Goal: Transaction & Acquisition: Obtain resource

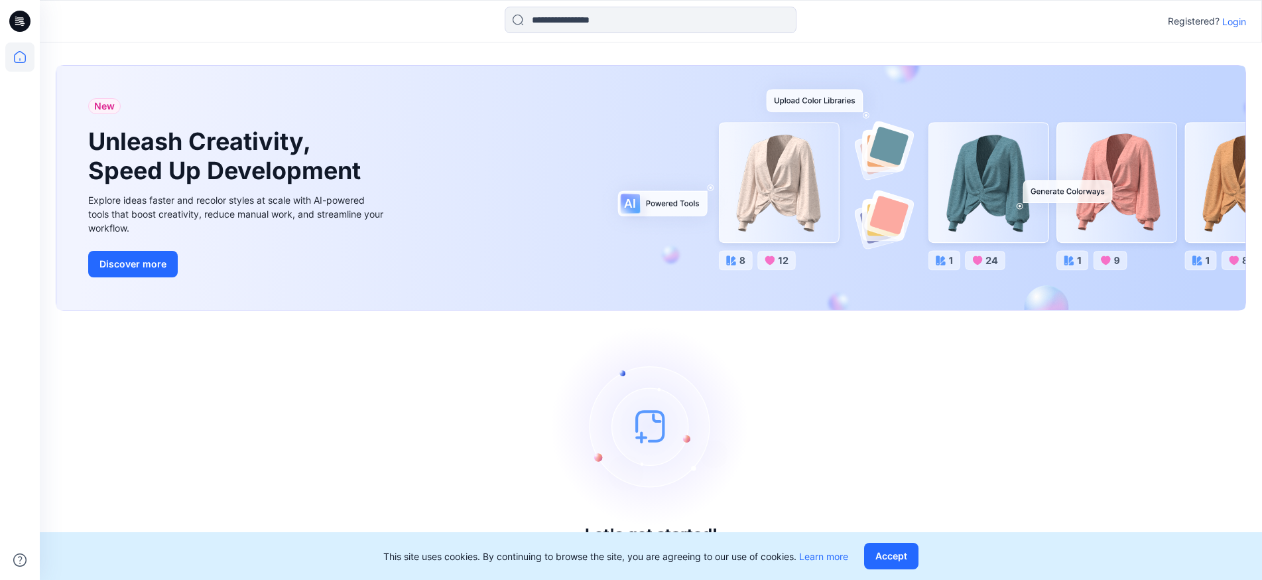
scroll to position [5, 0]
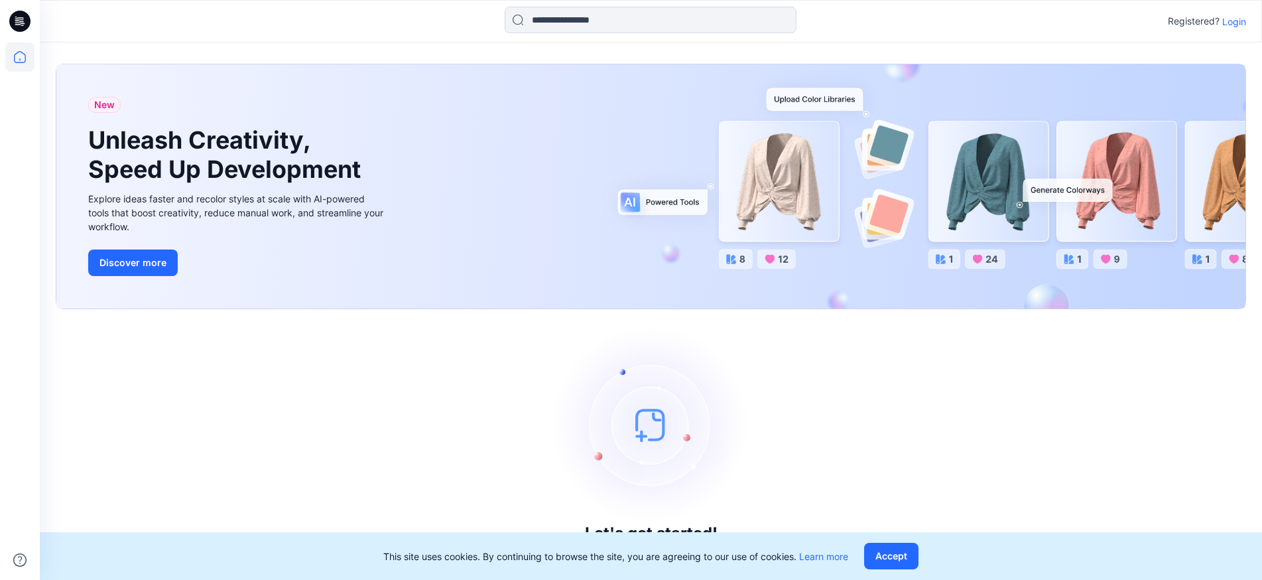
click at [1244, 24] on p "Login" at bounding box center [1234, 22] width 24 height 14
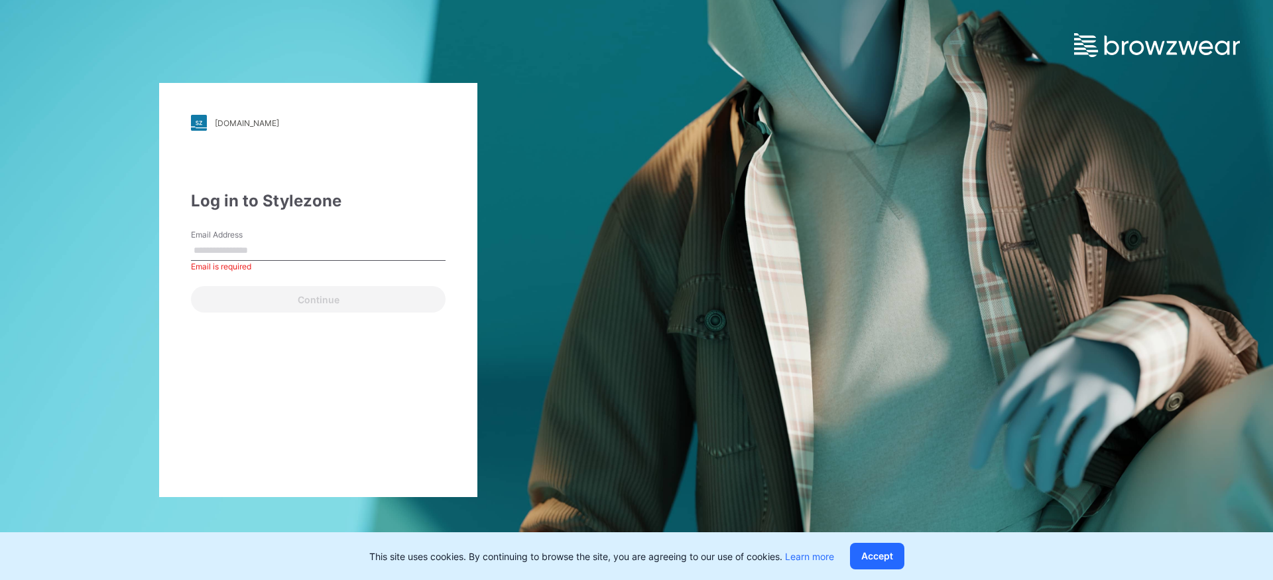
click at [330, 254] on input "Email Address" at bounding box center [318, 251] width 255 height 20
paste input "**********"
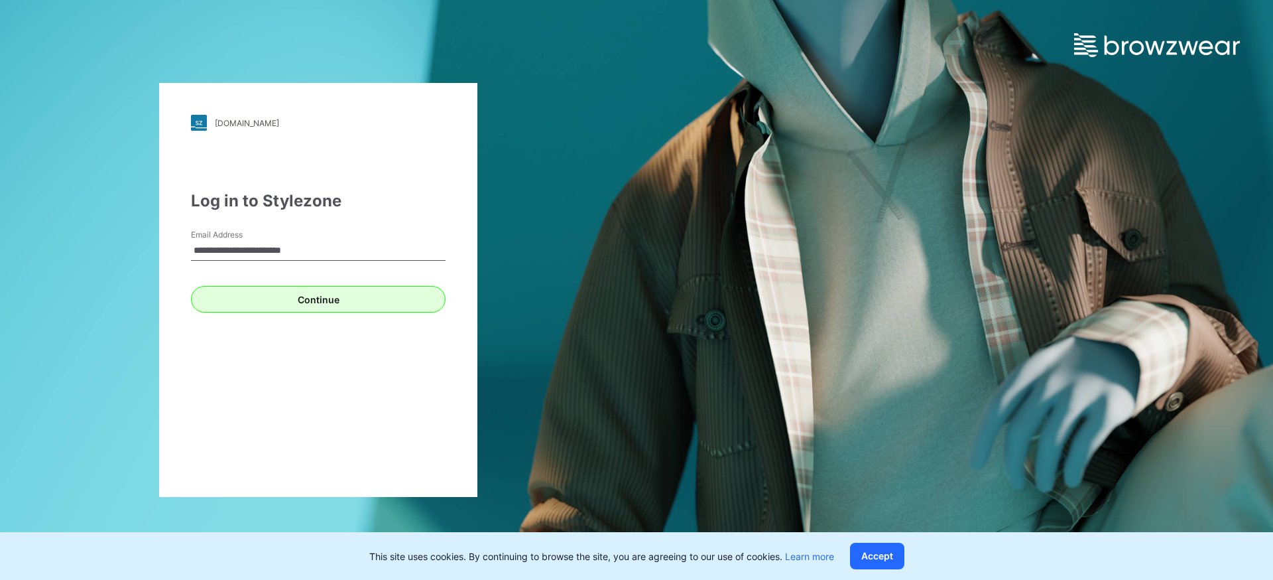
type input "**********"
click at [268, 304] on button "Continue" at bounding box center [318, 299] width 255 height 27
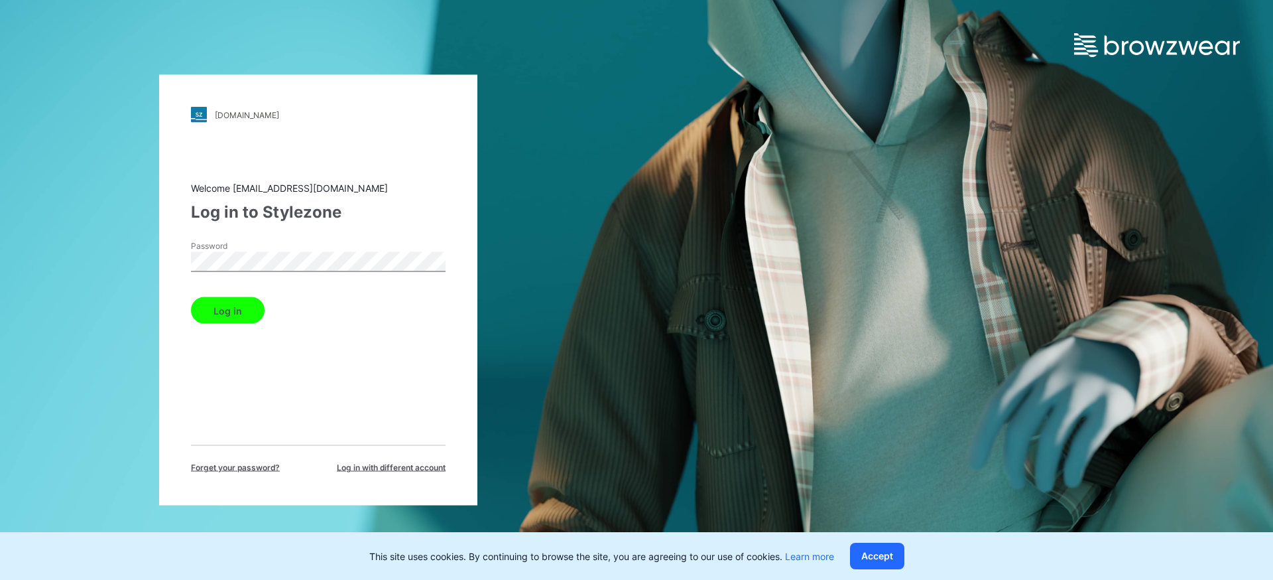
click at [88, 247] on div "[DOMAIN_NAME] Loading... Welcome [EMAIL_ADDRESS][DOMAIN_NAME] Log in to Stylezo…" at bounding box center [318, 290] width 637 height 580
click at [235, 312] on button "Log in" at bounding box center [228, 310] width 74 height 27
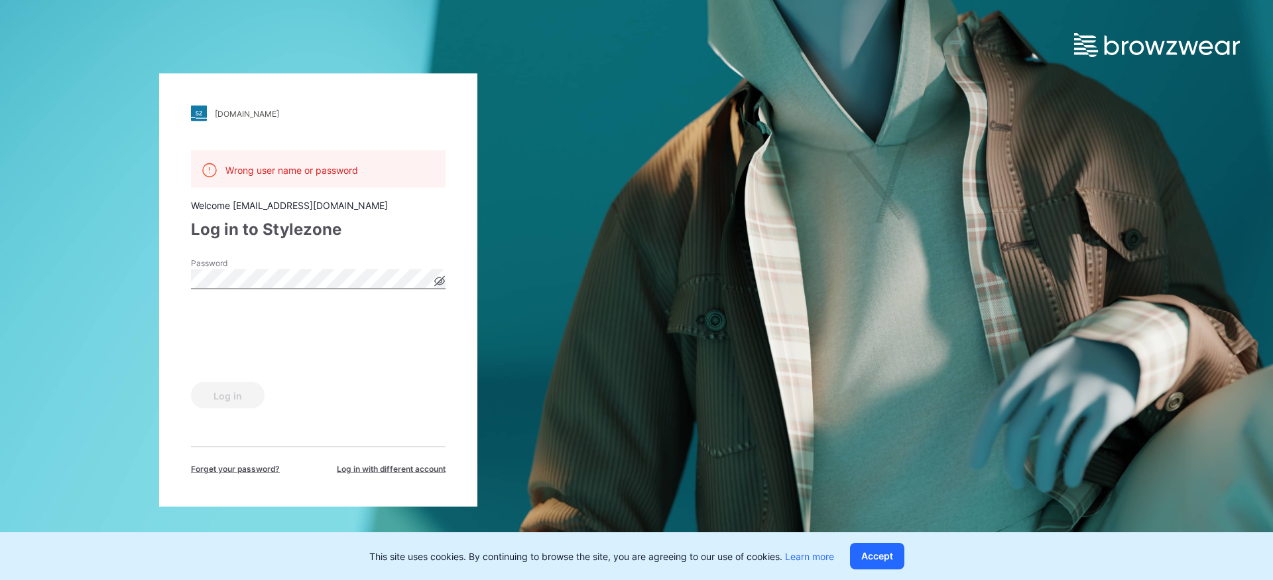
click at [438, 281] on icon at bounding box center [439, 281] width 11 height 11
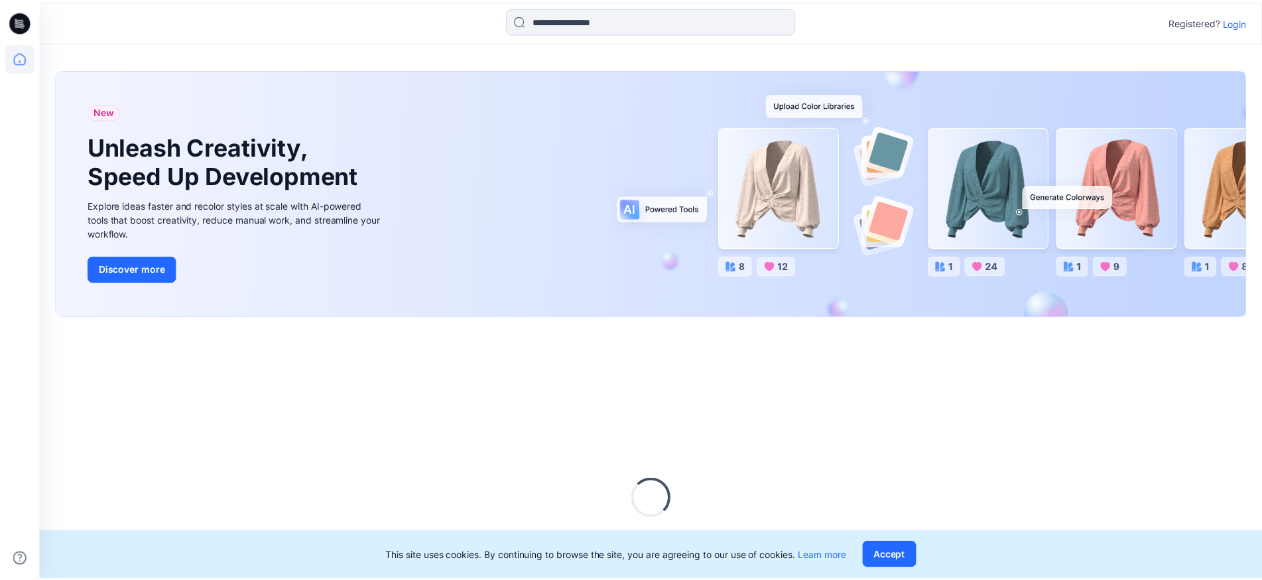
scroll to position [5, 0]
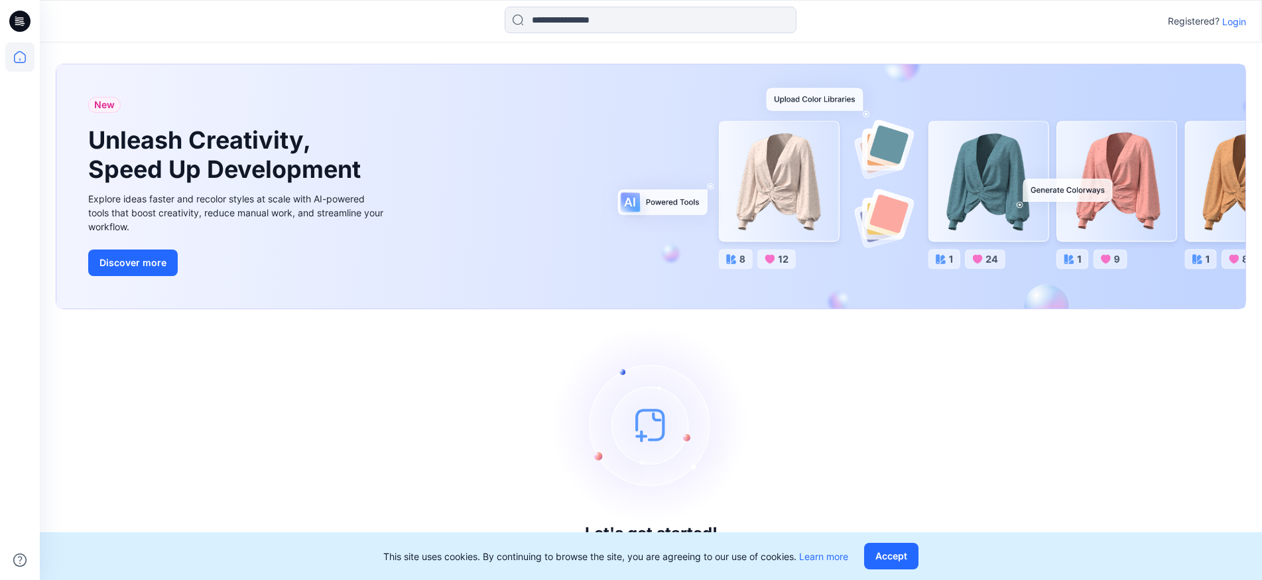
click at [1233, 21] on p "Login" at bounding box center [1234, 22] width 24 height 14
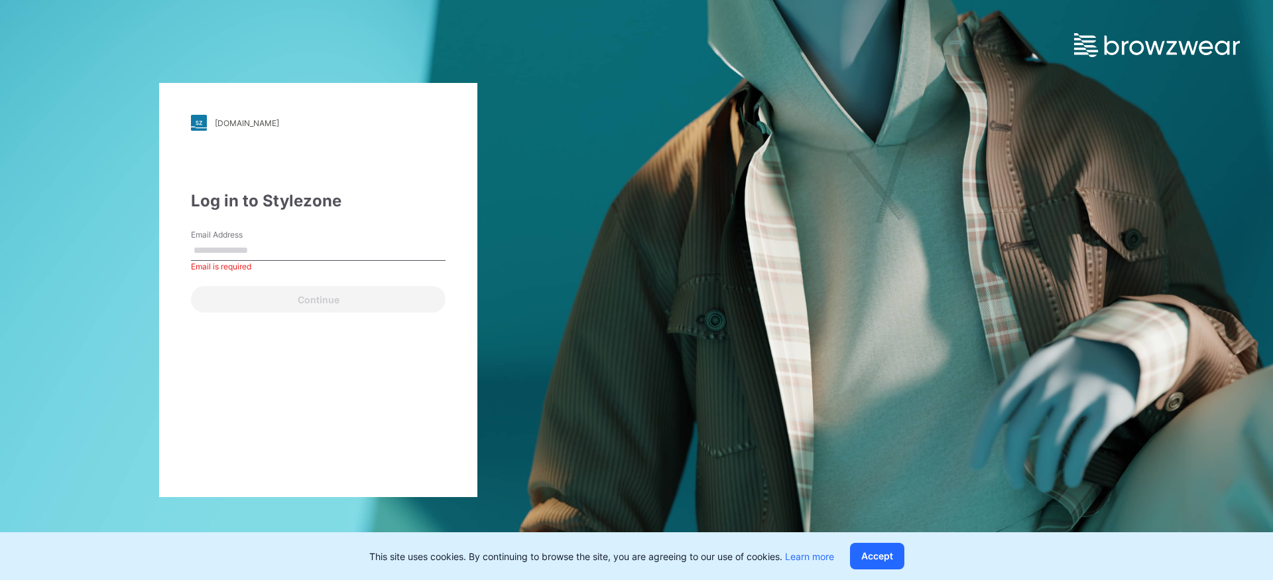
click at [339, 237] on div "Email Address Email is required" at bounding box center [318, 249] width 255 height 40
click at [329, 242] on input "Email Address" at bounding box center [318, 251] width 255 height 20
paste input "**********"
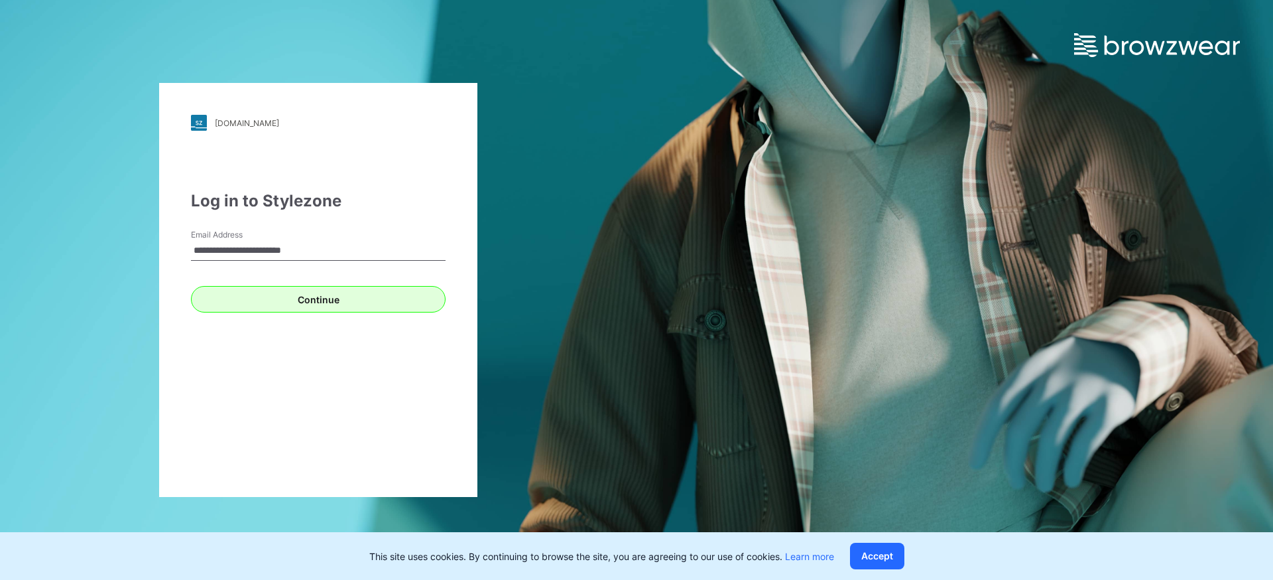
type input "**********"
click at [248, 287] on button "Continue" at bounding box center [318, 299] width 255 height 27
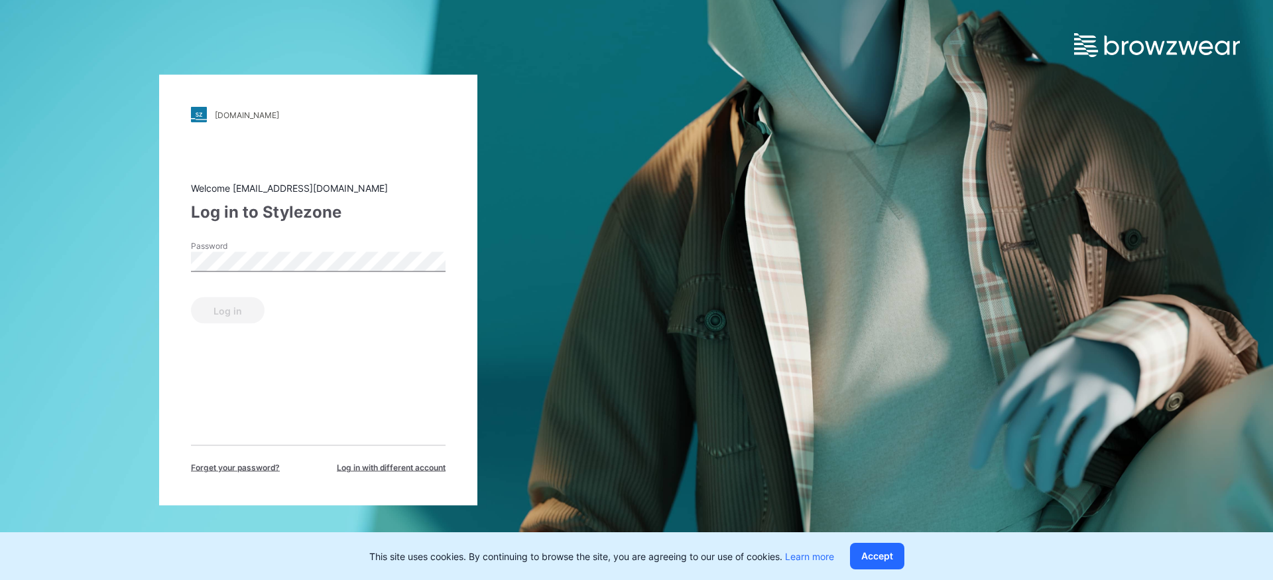
click at [257, 275] on div "Password" at bounding box center [318, 260] width 255 height 40
click at [217, 317] on button "Log in" at bounding box center [228, 310] width 74 height 27
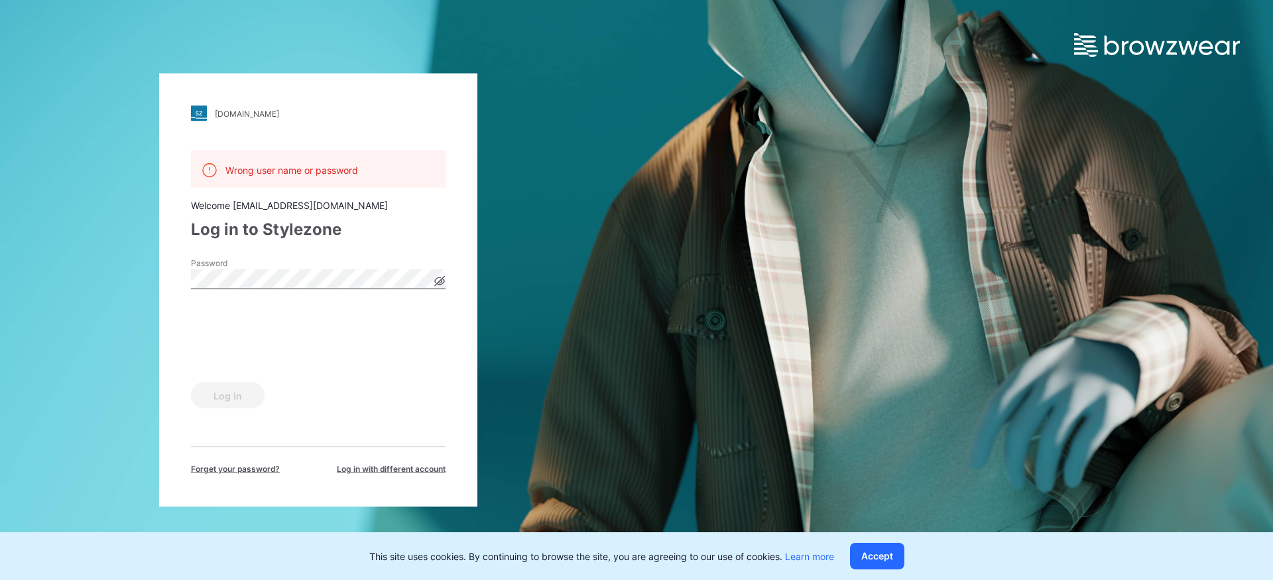
click at [107, 279] on div "[DOMAIN_NAME] Loading... Wrong user name or password Welcome [EMAIL_ADDRESS][DO…" at bounding box center [318, 290] width 637 height 580
click at [231, 394] on button "Log in" at bounding box center [228, 395] width 74 height 27
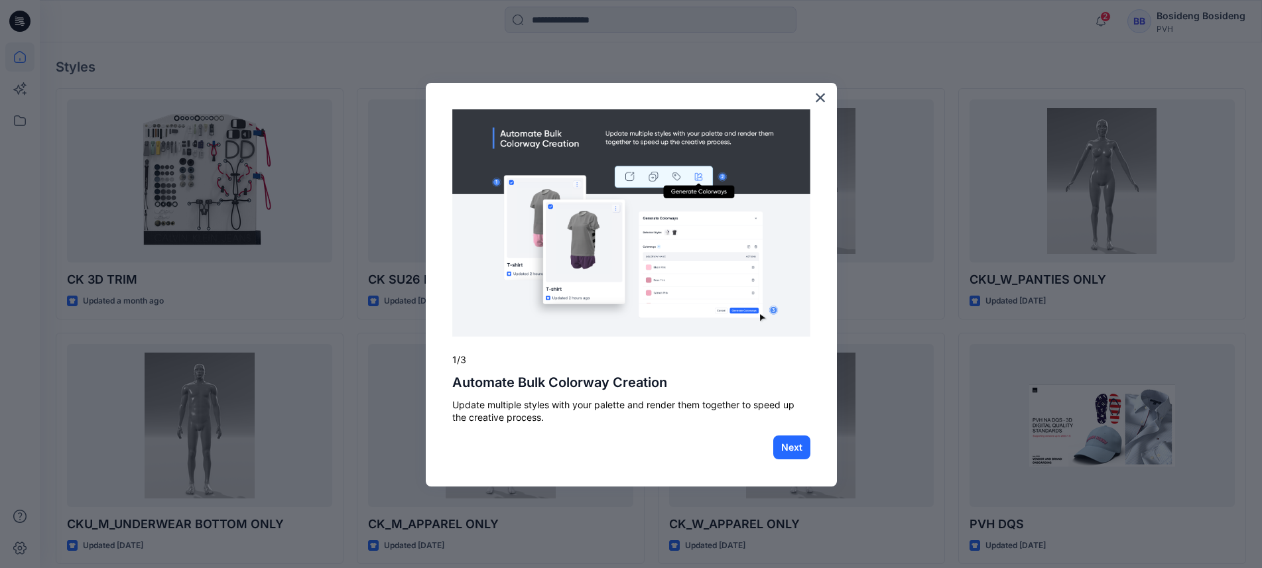
scroll to position [464, 0]
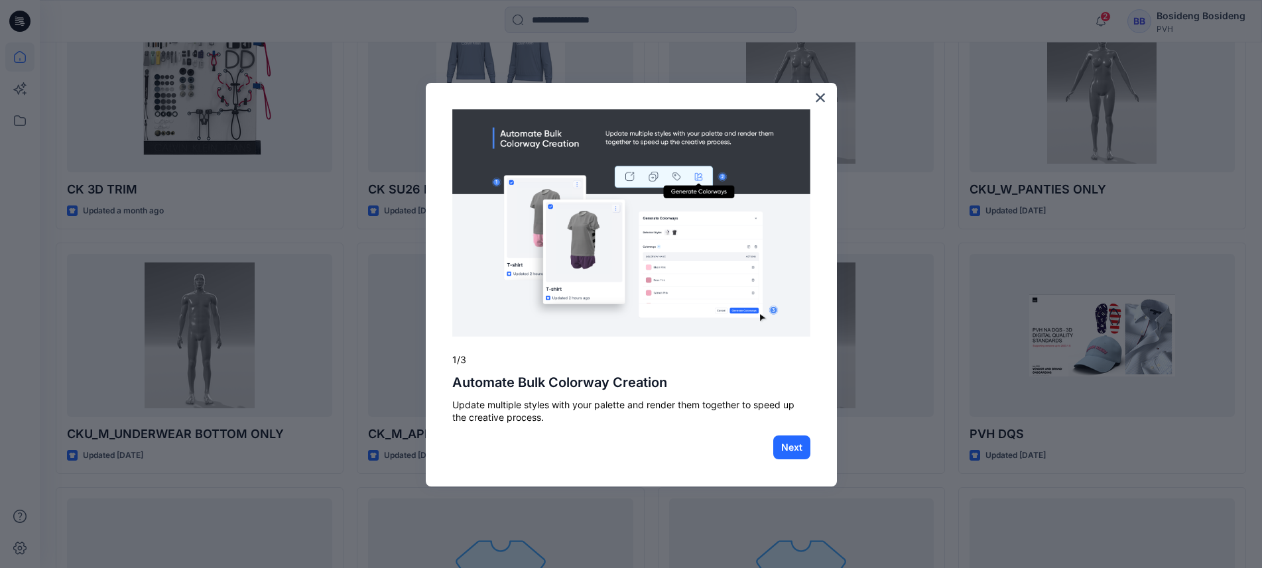
click at [241, 327] on div at bounding box center [631, 284] width 1262 height 568
click at [816, 103] on button "×" at bounding box center [820, 97] width 13 height 21
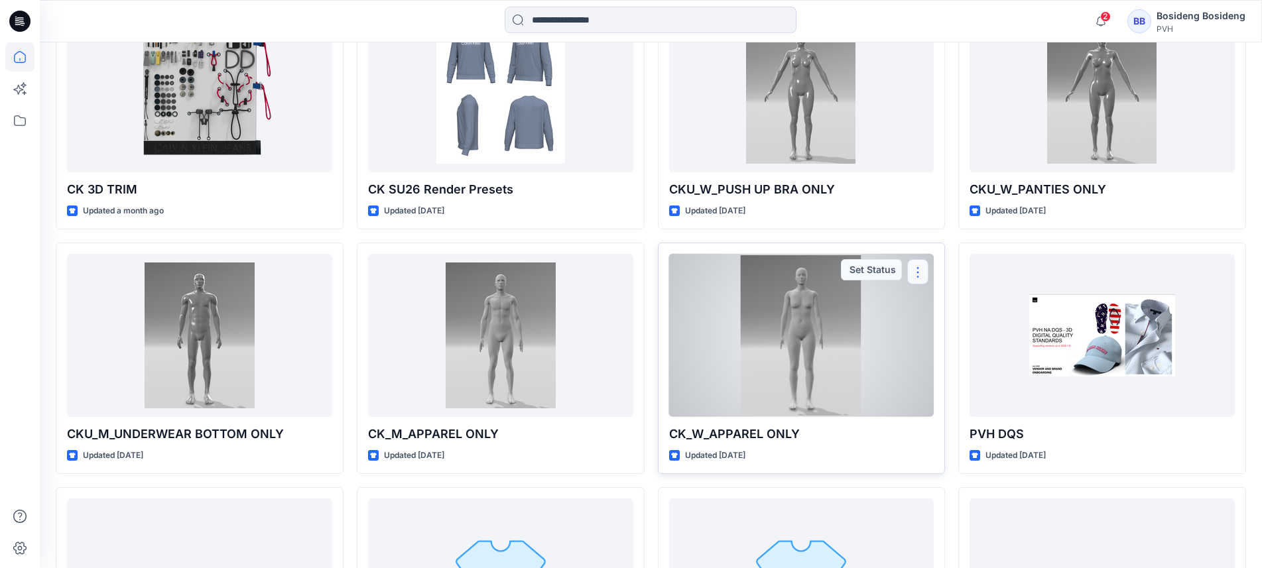
click at [915, 273] on button "button" at bounding box center [917, 271] width 21 height 25
click at [830, 327] on div at bounding box center [801, 335] width 265 height 163
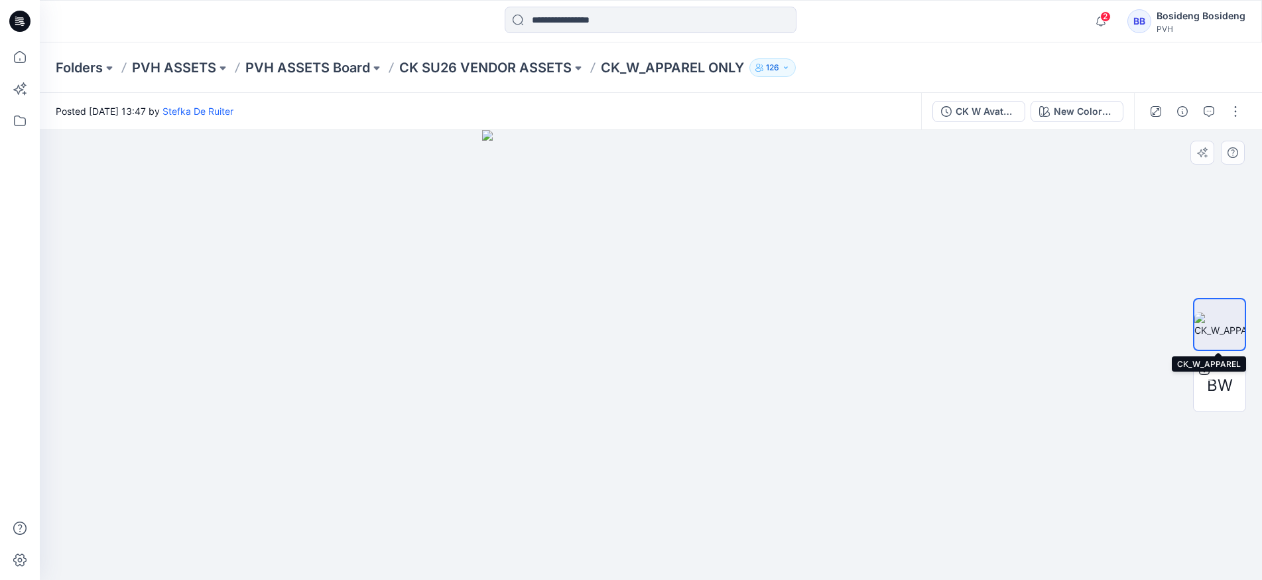
drag, startPoint x: 1204, startPoint y: 318, endPoint x: 1113, endPoint y: 263, distance: 107.2
click at [1113, 263] on div at bounding box center [651, 355] width 1222 height 450
click at [1201, 365] on icon at bounding box center [1204, 370] width 11 height 11
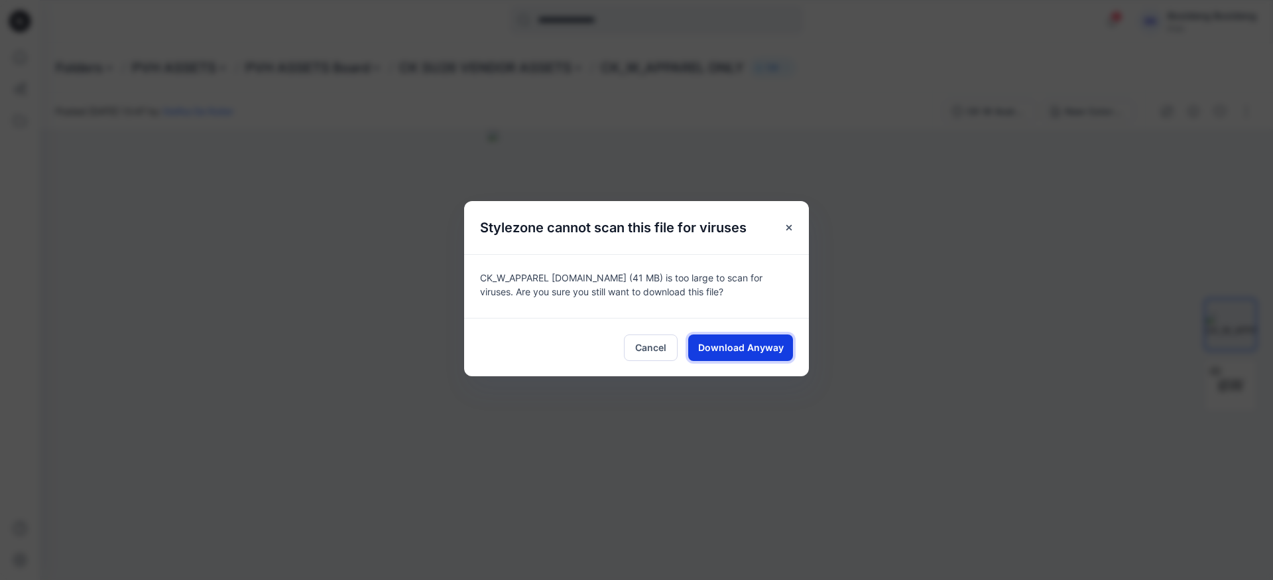
click at [714, 346] on span "Download Anyway" at bounding box center [741, 347] width 86 height 14
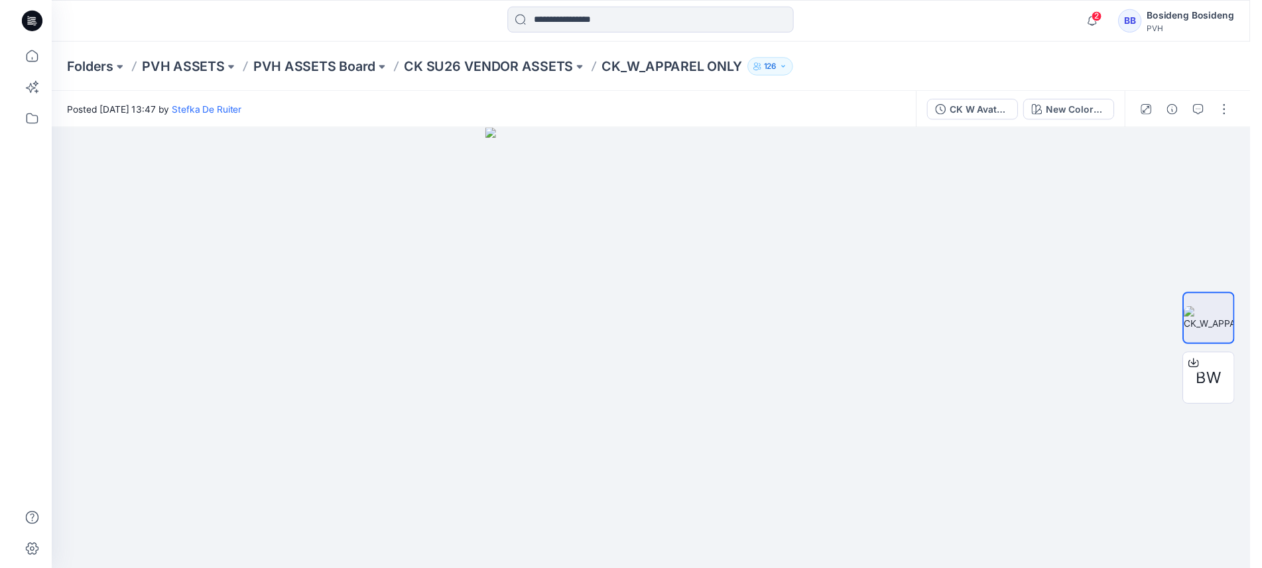
scroll to position [464, 0]
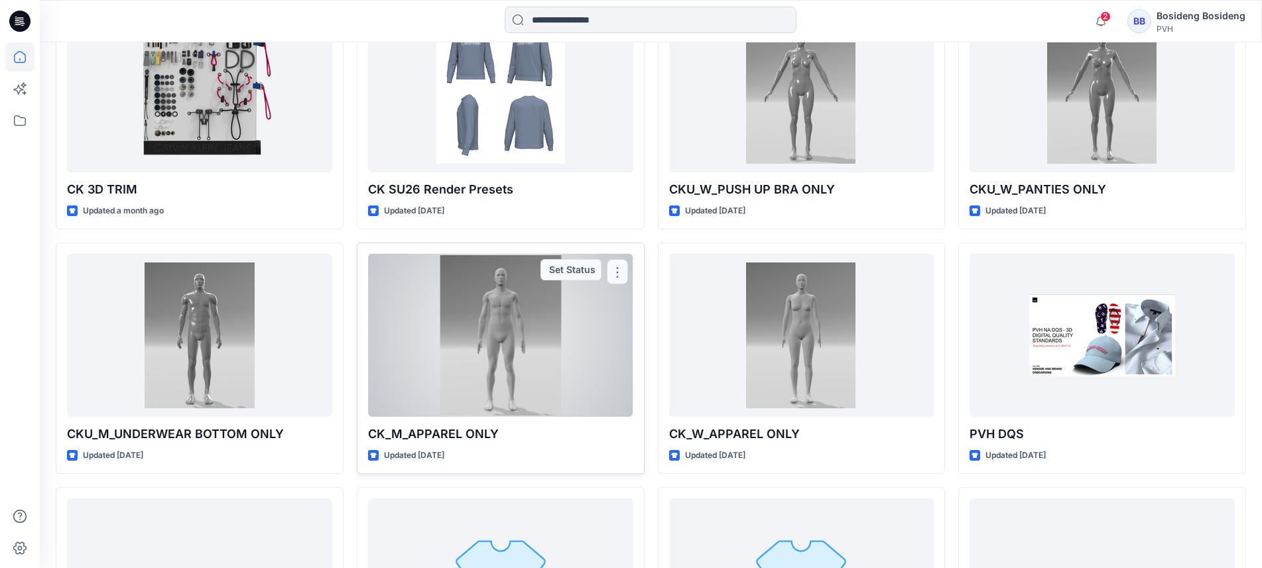
click at [619, 274] on button "button" at bounding box center [617, 271] width 21 height 25
click at [535, 318] on div at bounding box center [500, 335] width 265 height 163
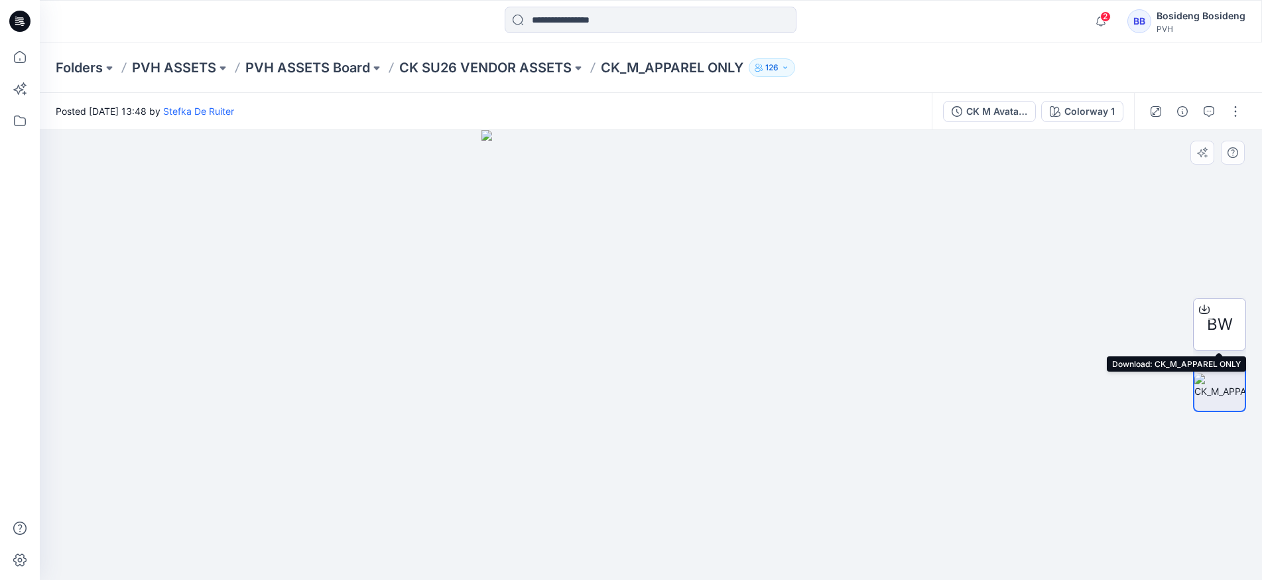
click at [1203, 309] on icon at bounding box center [1204, 309] width 11 height 11
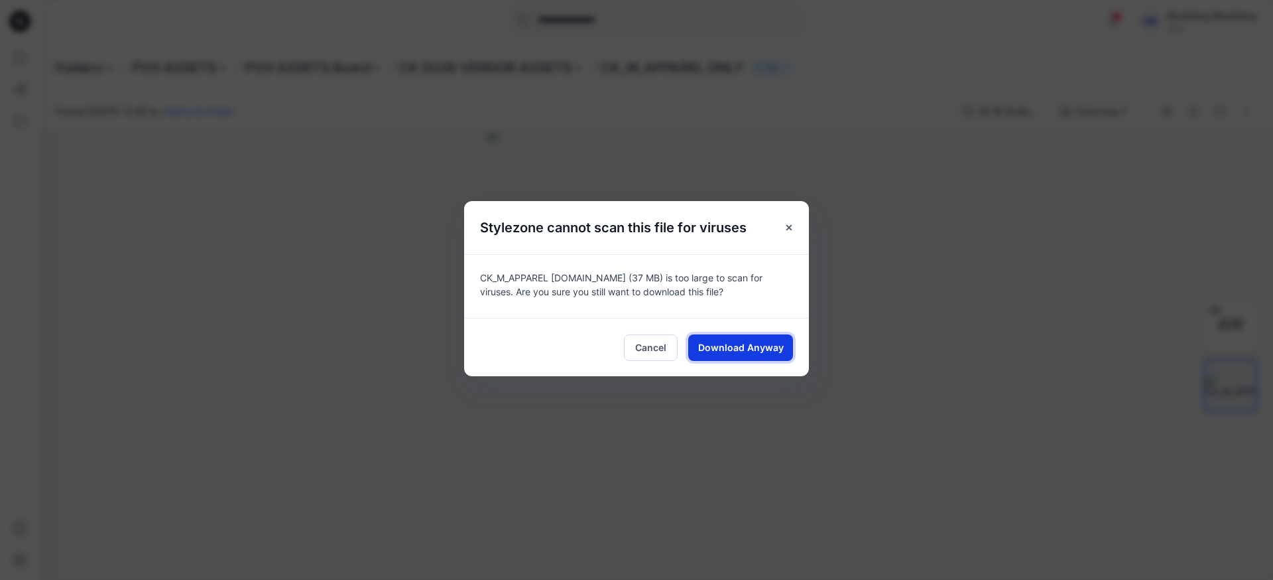
click at [747, 353] on span "Download Anyway" at bounding box center [741, 347] width 86 height 14
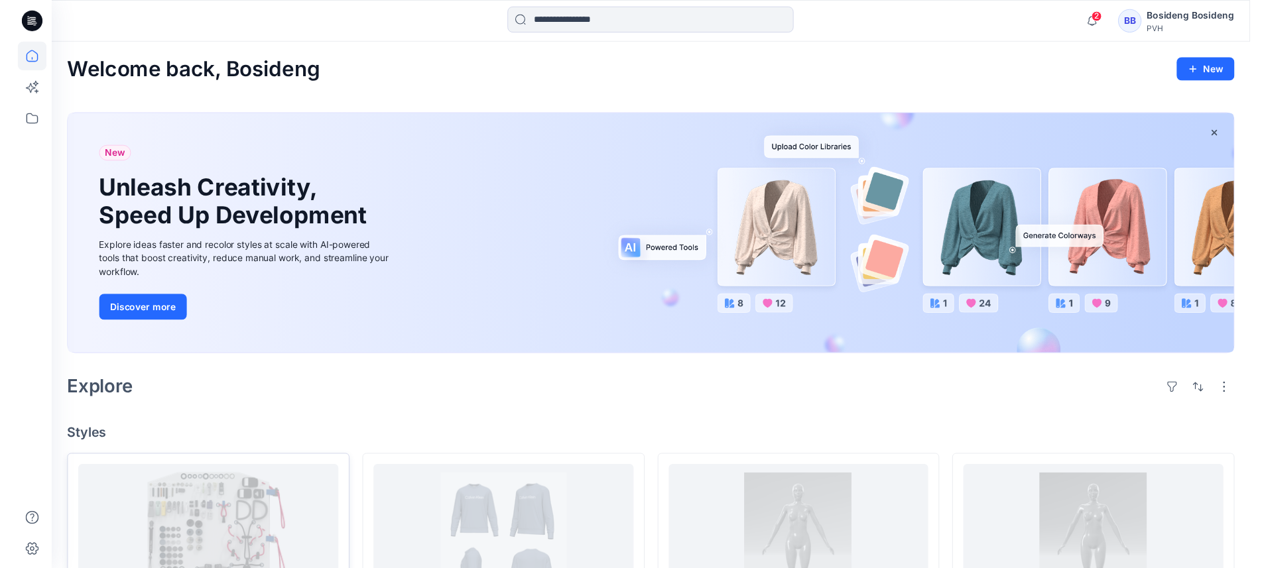
scroll to position [464, 0]
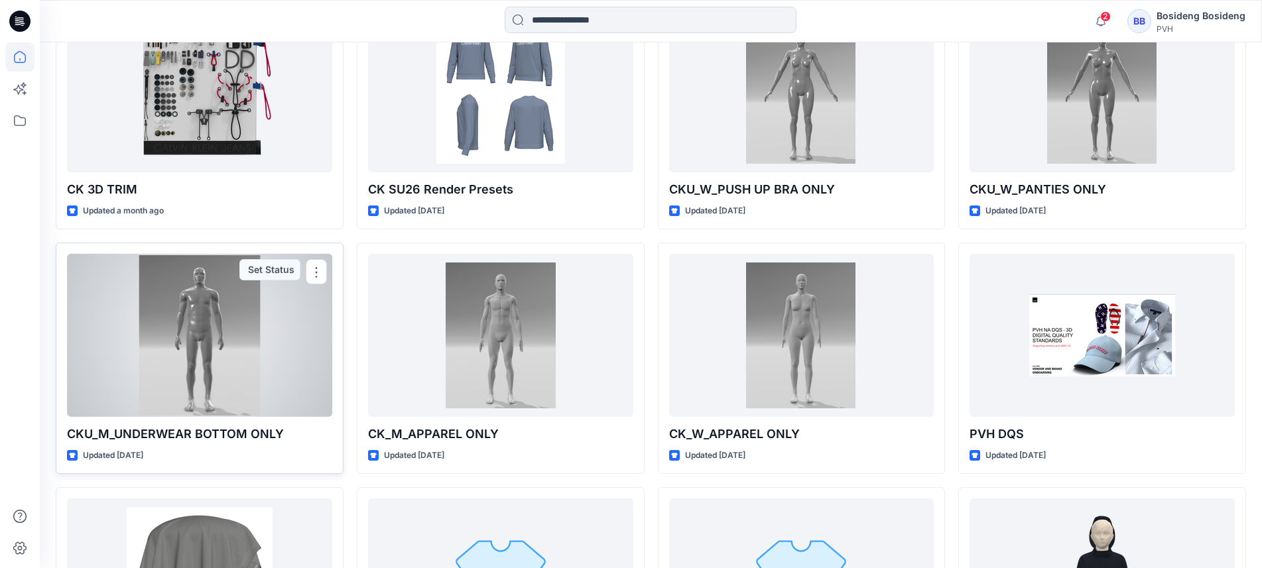
click at [229, 308] on div at bounding box center [199, 335] width 265 height 163
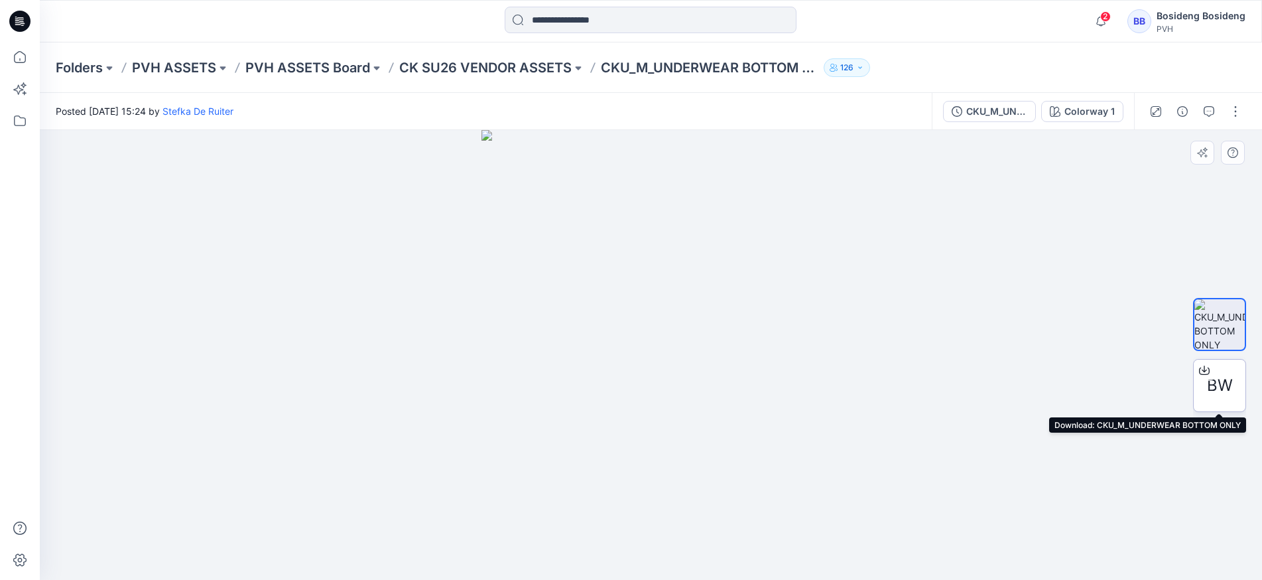
click at [1204, 368] on icon at bounding box center [1204, 370] width 11 height 11
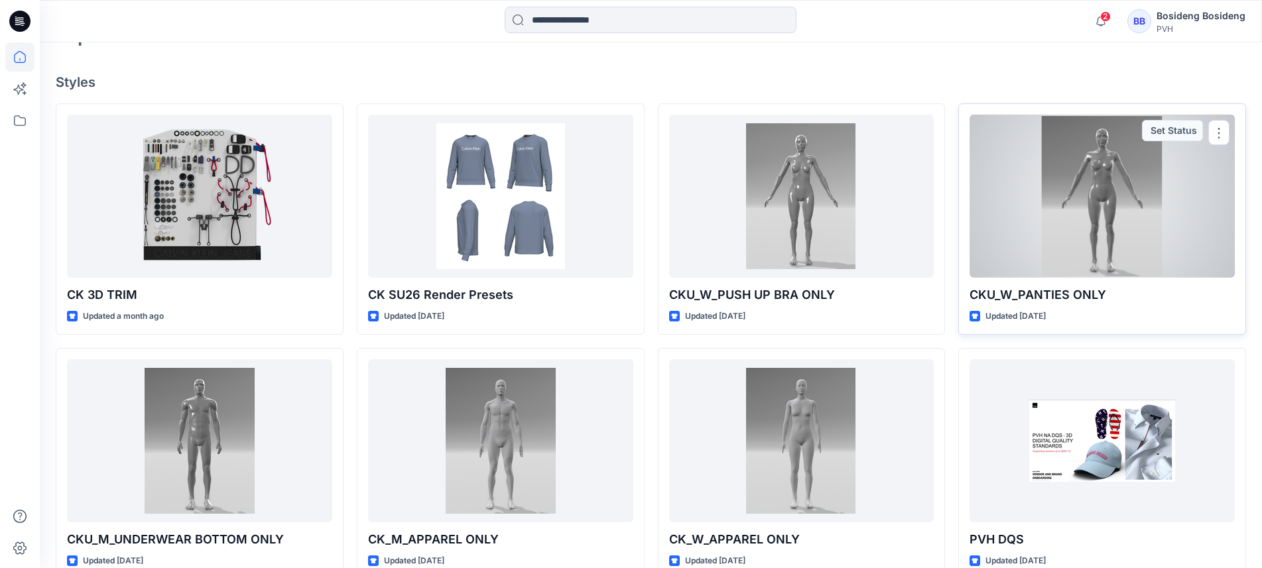
scroll to position [332, 0]
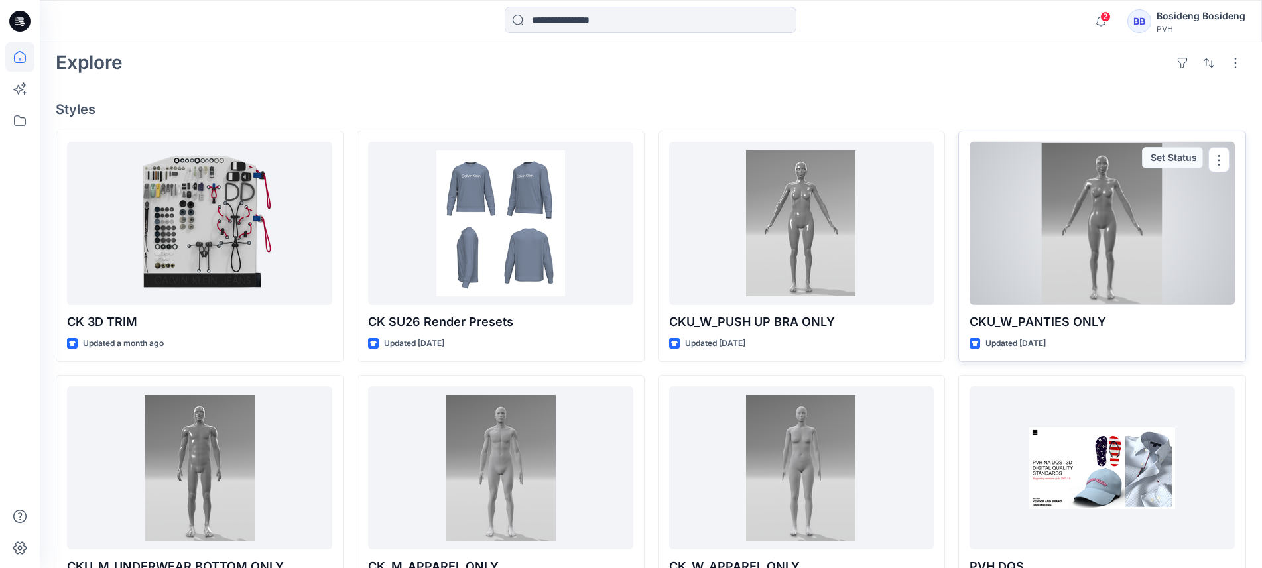
click at [1155, 197] on div at bounding box center [1102, 223] width 265 height 163
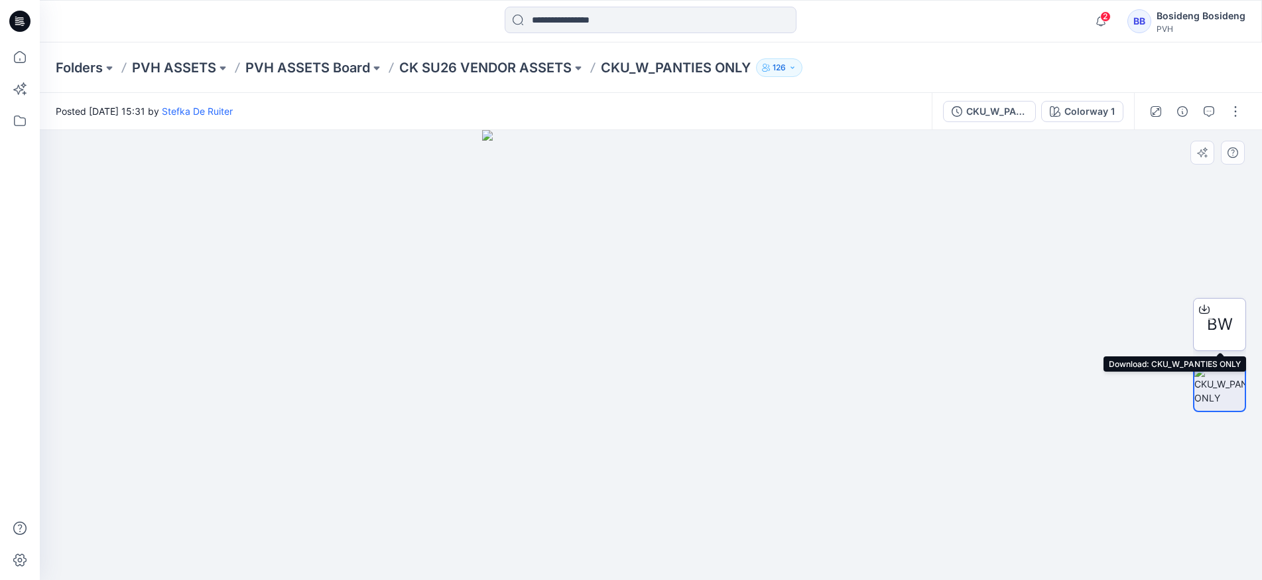
click at [1203, 311] on icon at bounding box center [1204, 309] width 11 height 11
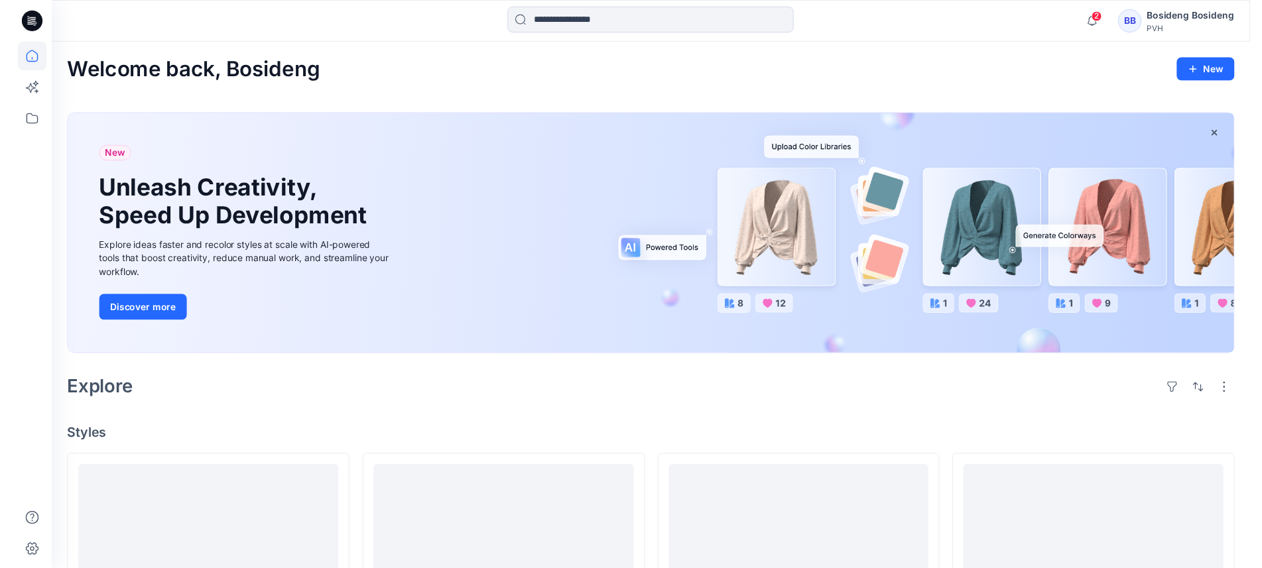
scroll to position [332, 0]
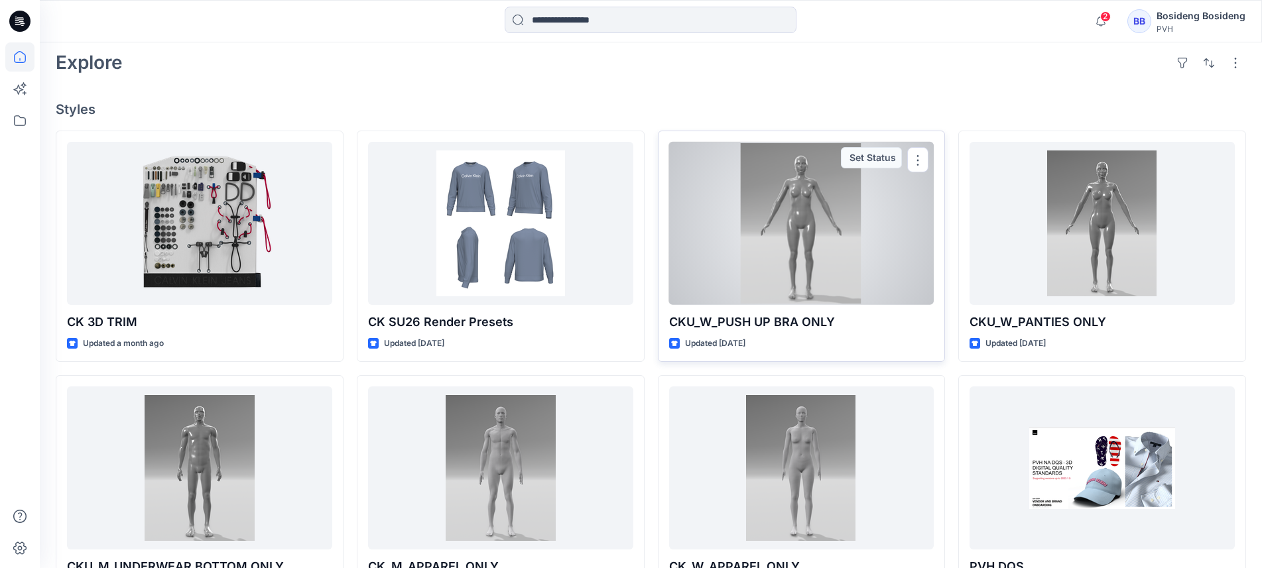
click at [838, 225] on div at bounding box center [801, 223] width 265 height 163
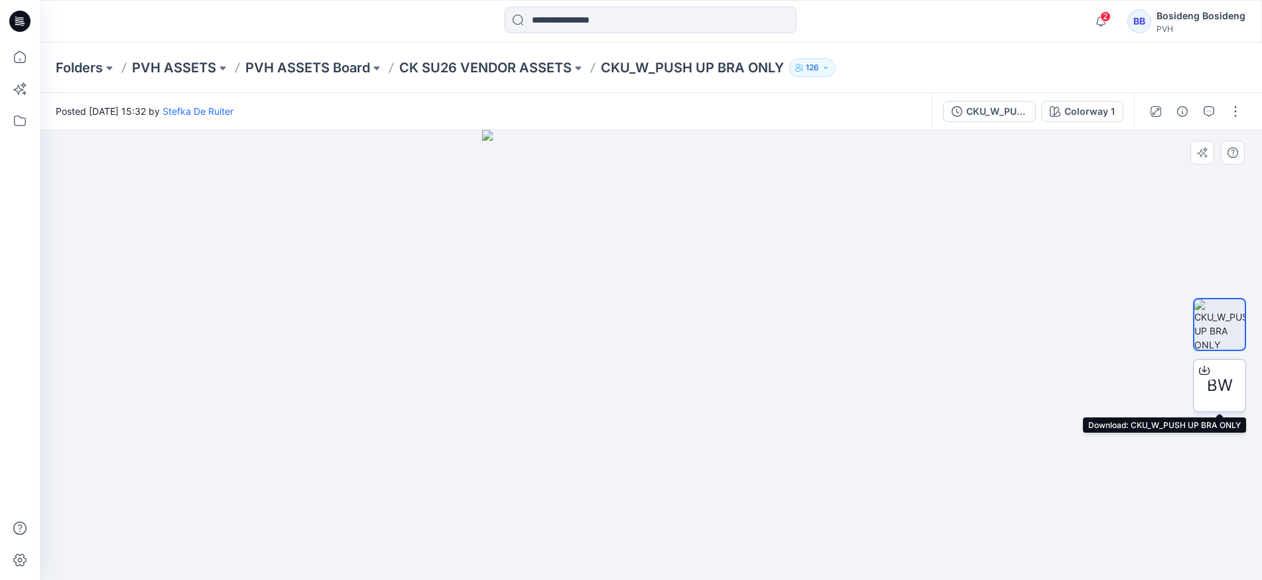
click at [1208, 369] on icon at bounding box center [1204, 370] width 11 height 11
click at [1100, 23] on icon "button" at bounding box center [1100, 21] width 9 height 9
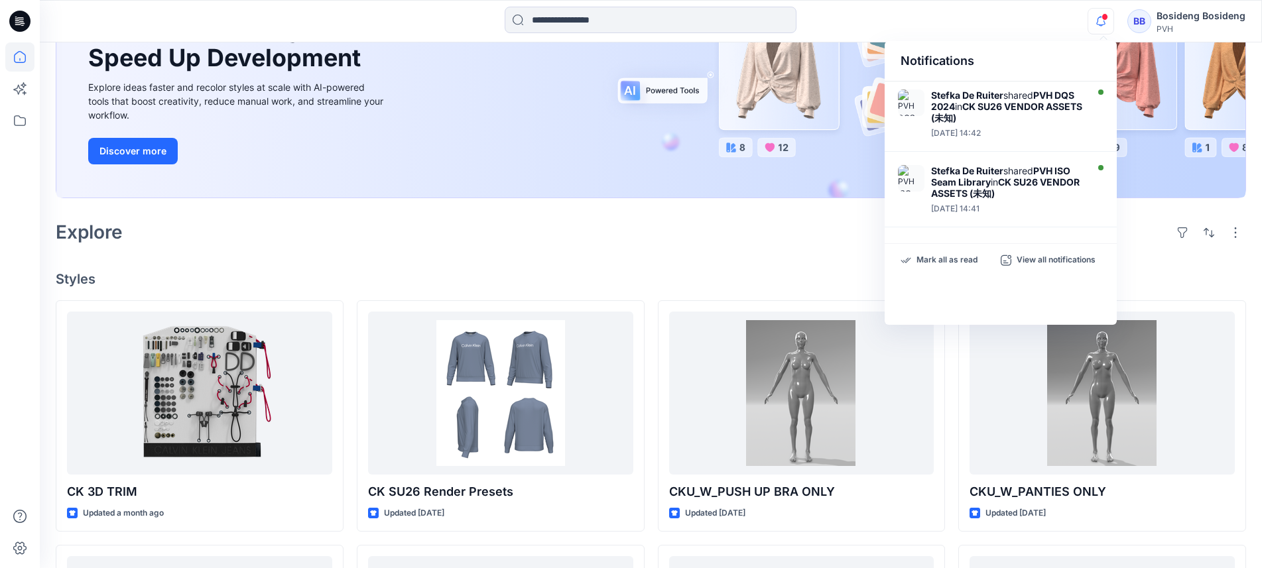
scroll to position [199, 0]
